Goal: Obtain resource: Download file/media

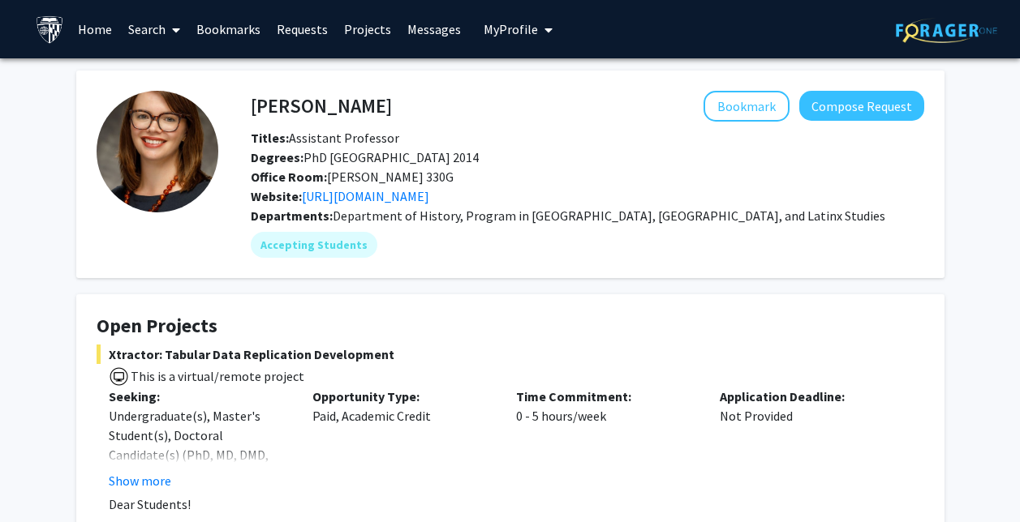
click at [216, 44] on link "Bookmarks" at bounding box center [228, 29] width 80 height 57
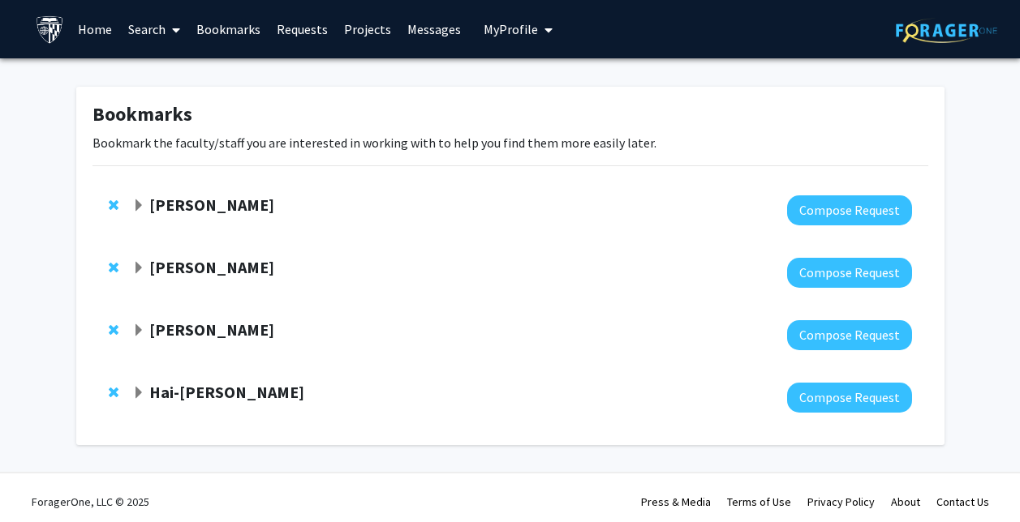
click at [102, 27] on link "Home" at bounding box center [95, 29] width 50 height 57
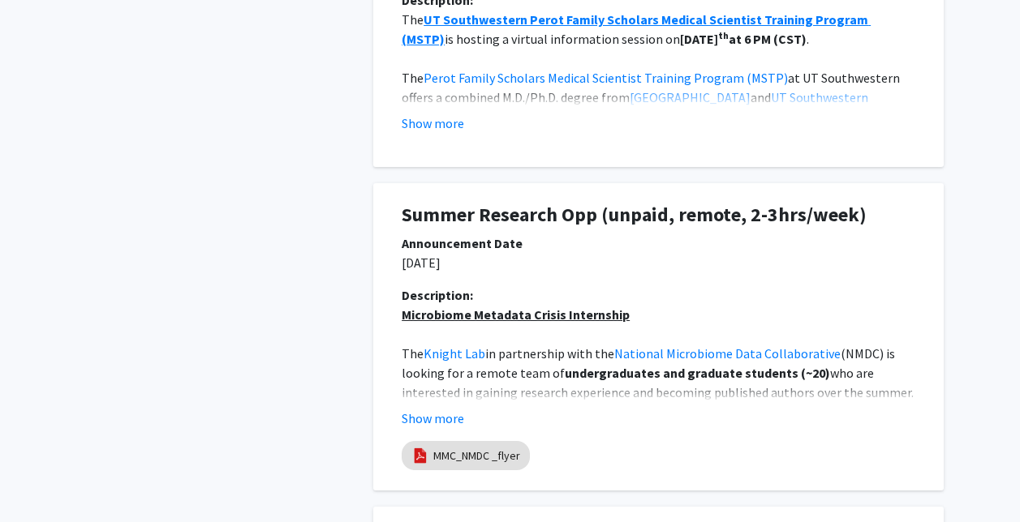
scroll to position [1136, 0]
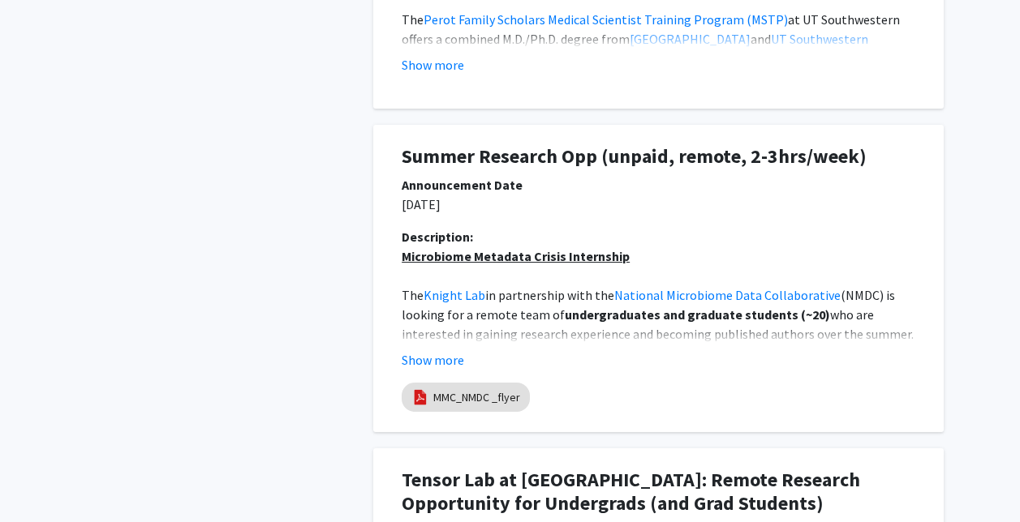
click at [454, 357] on button "Show more" at bounding box center [433, 359] width 62 height 19
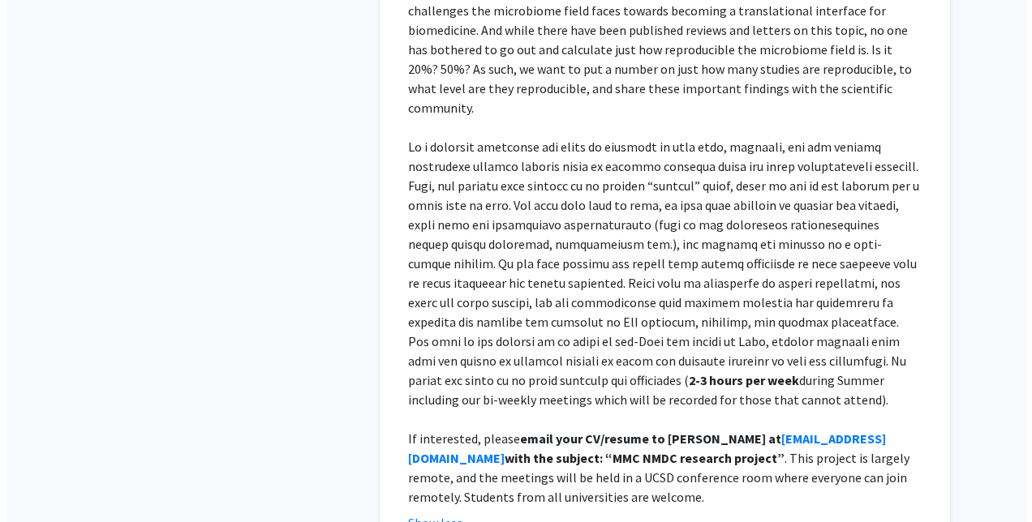
scroll to position [1785, 0]
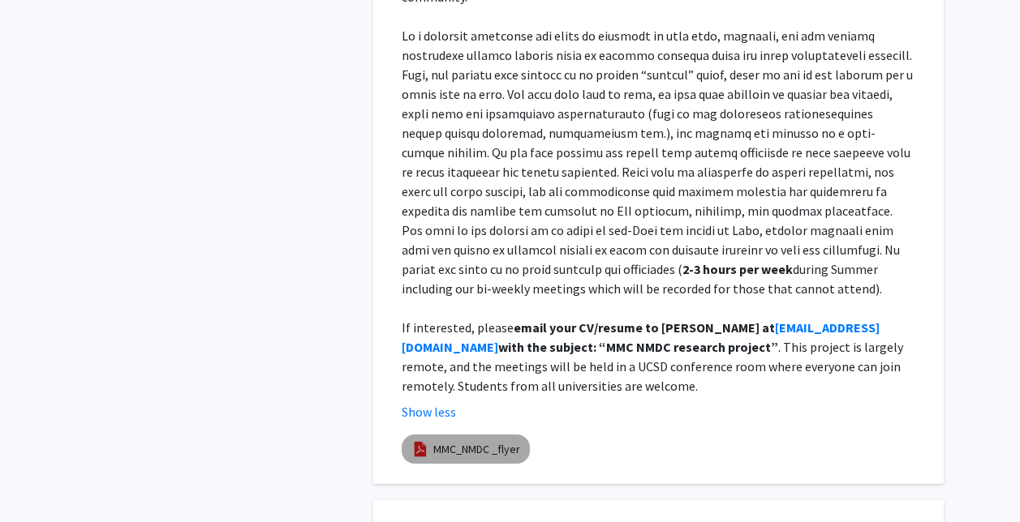
click at [513, 441] on link "MMC_NMDC _flyer" at bounding box center [476, 449] width 87 height 17
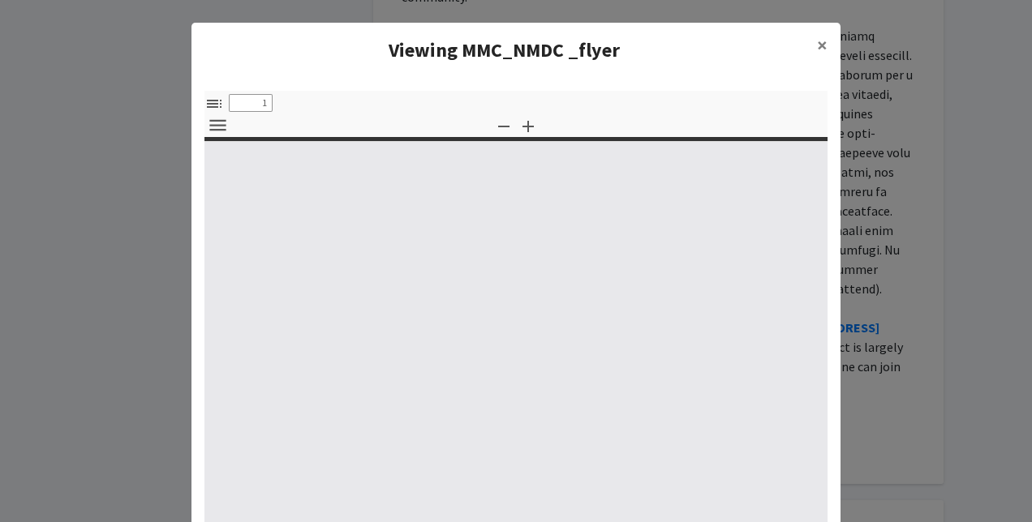
select select "custom"
type input "0"
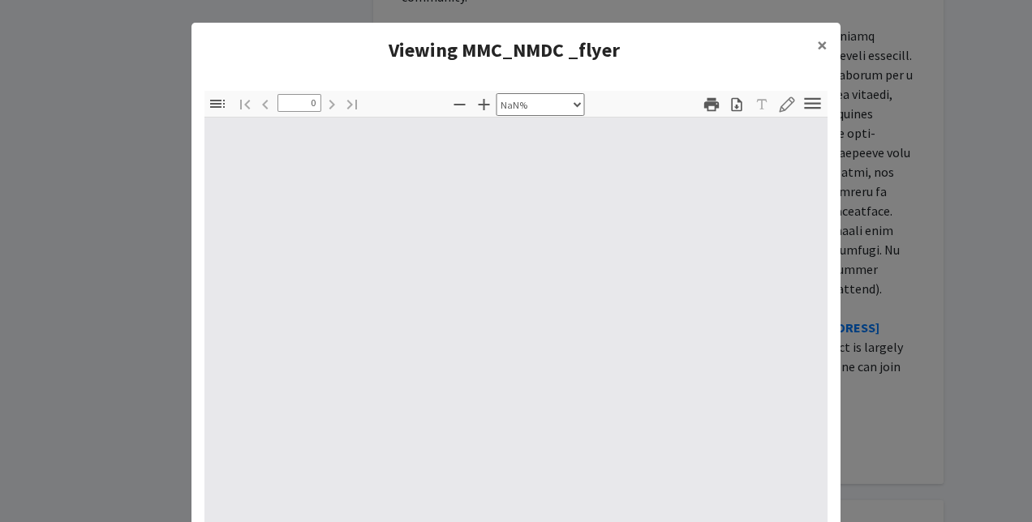
select select "auto"
type input "1"
select select "auto"
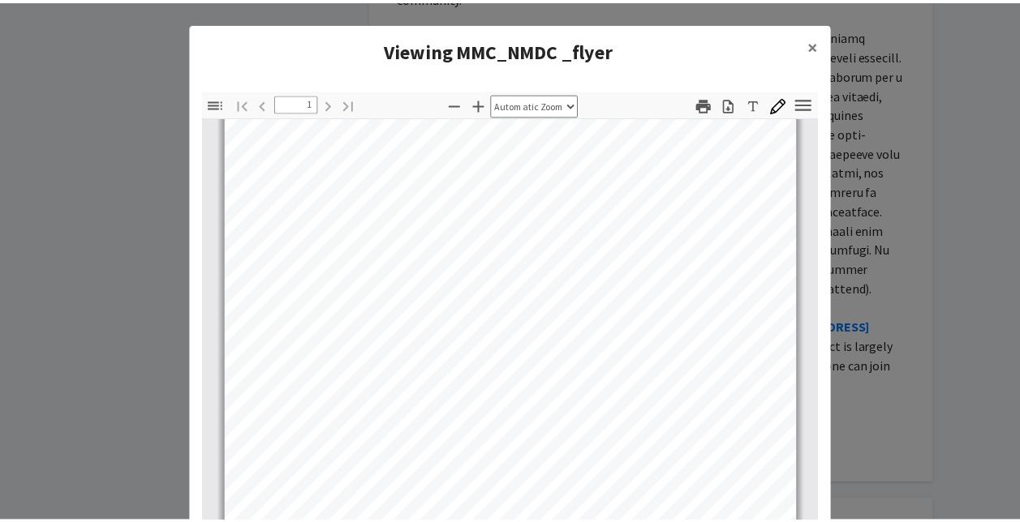
scroll to position [303, 0]
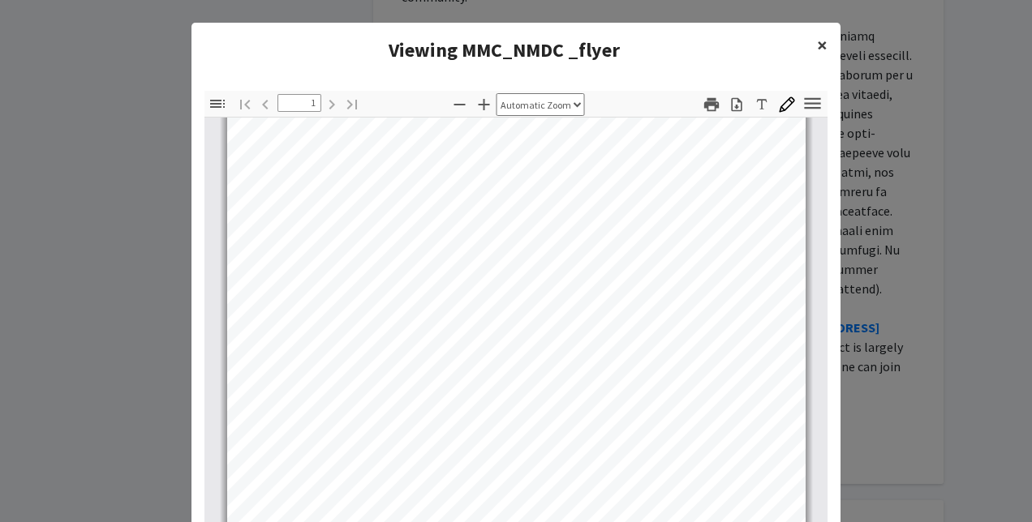
click at [810, 50] on button "×" at bounding box center [822, 45] width 37 height 45
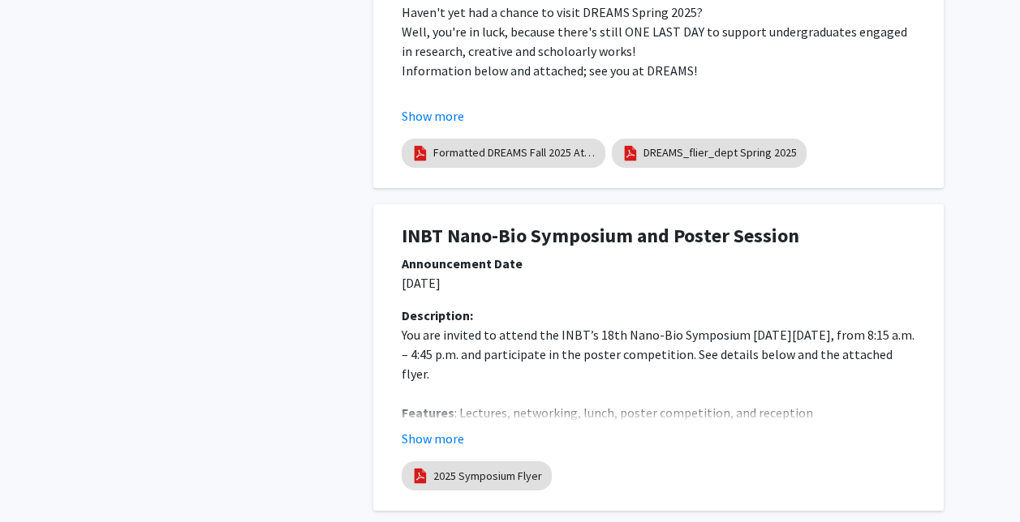
scroll to position [2758, 0]
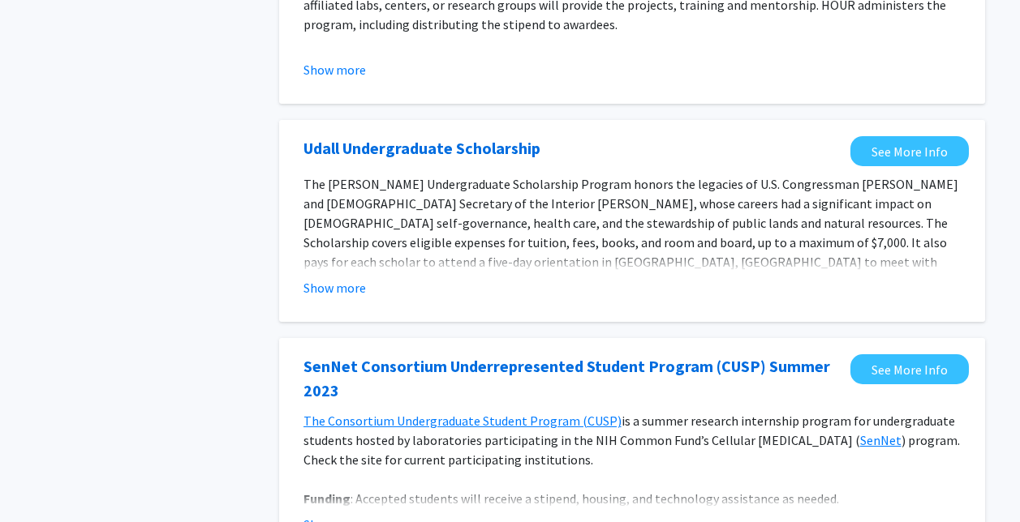
scroll to position [649, 0]
